Goal: Task Accomplishment & Management: Use online tool/utility

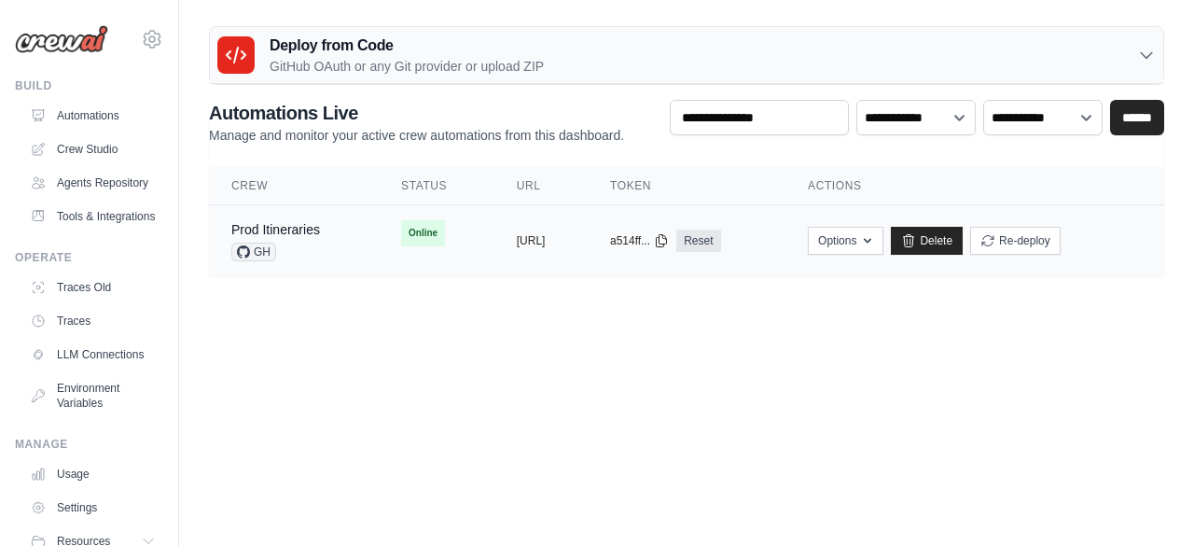
click at [345, 241] on td "Prod Itineraries GH" at bounding box center [294, 241] width 170 height 72
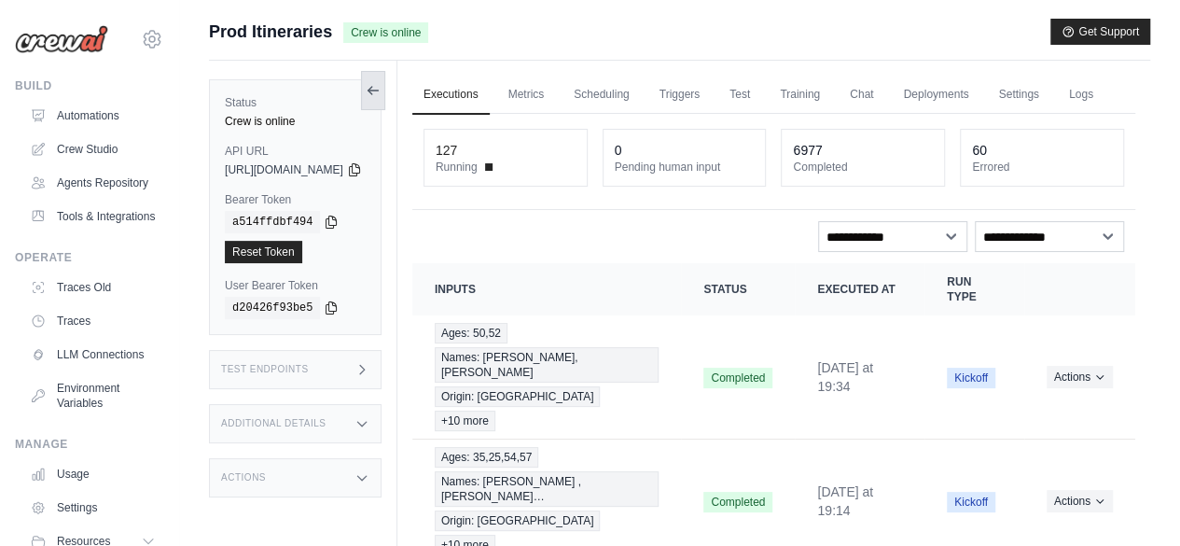
click at [381, 91] on icon at bounding box center [373, 90] width 15 height 15
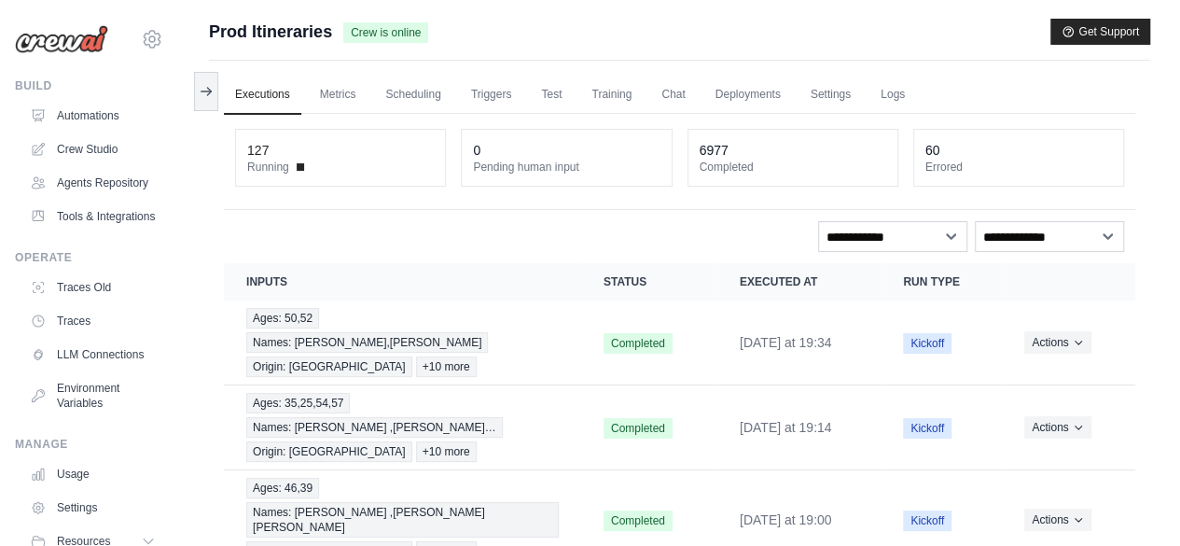
click at [247, 31] on span "Prod Itineraries" at bounding box center [270, 32] width 123 height 26
click at [109, 109] on link "Automations" at bounding box center [94, 116] width 141 height 30
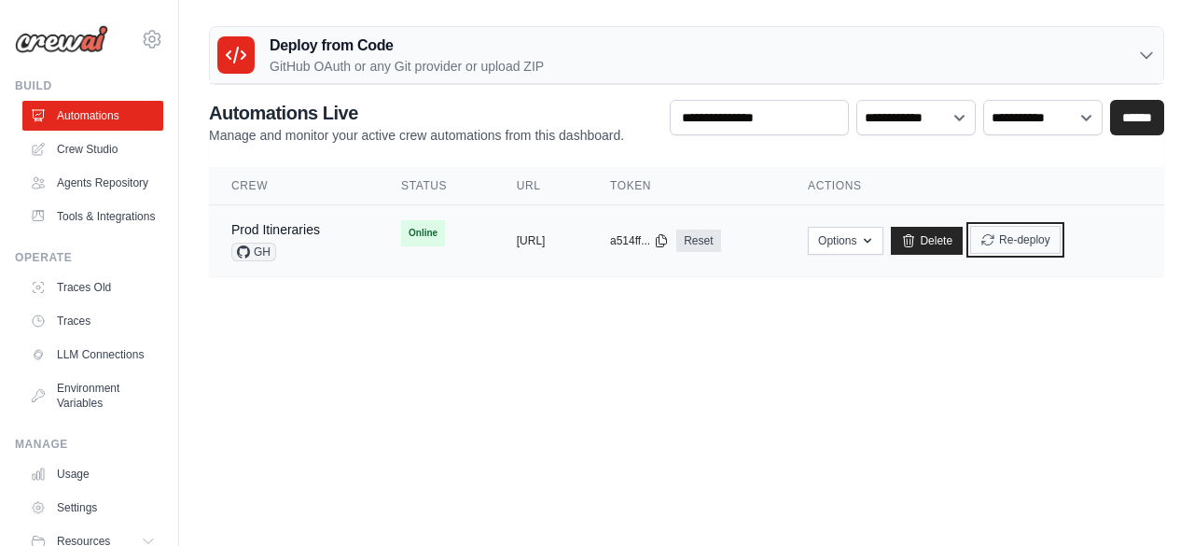
click at [1061, 249] on button "Re-deploy" at bounding box center [1015, 240] width 91 height 28
